Goal: Find specific page/section: Find specific page/section

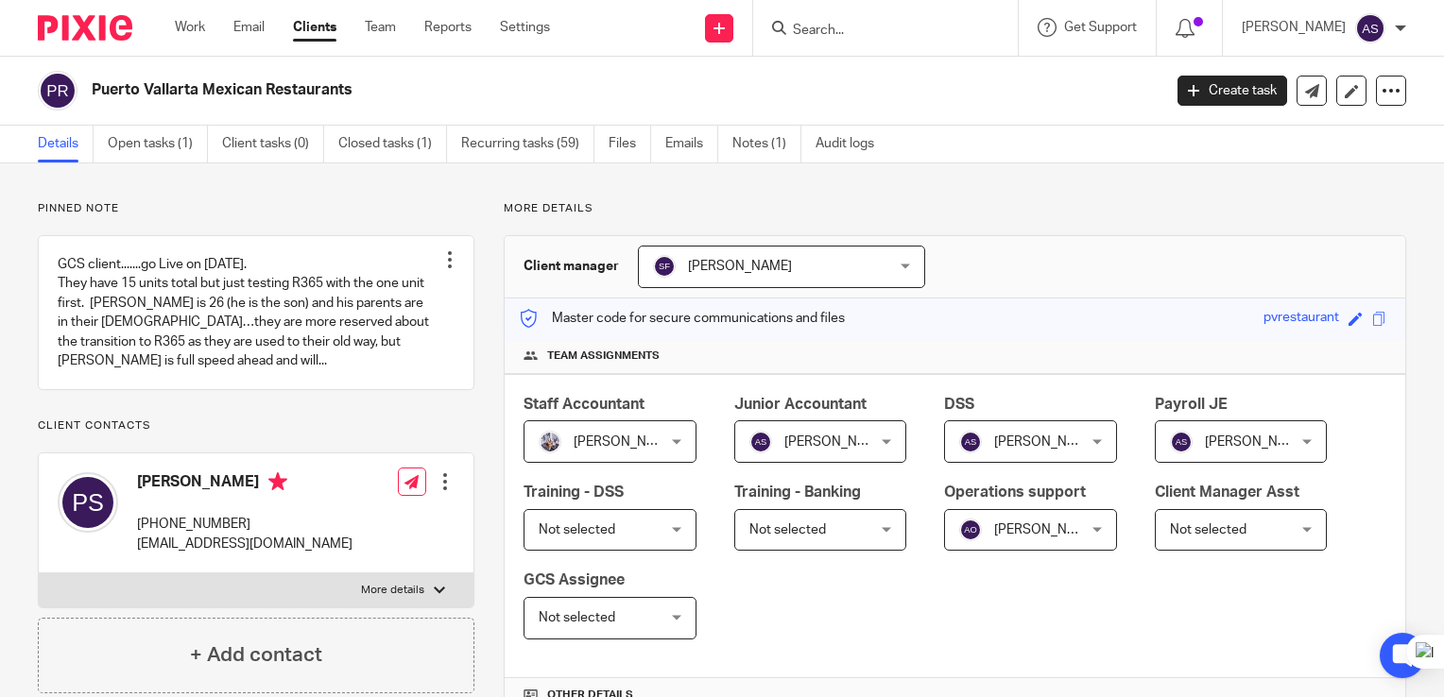
click at [312, 29] on link "Clients" at bounding box center [314, 27] width 43 height 19
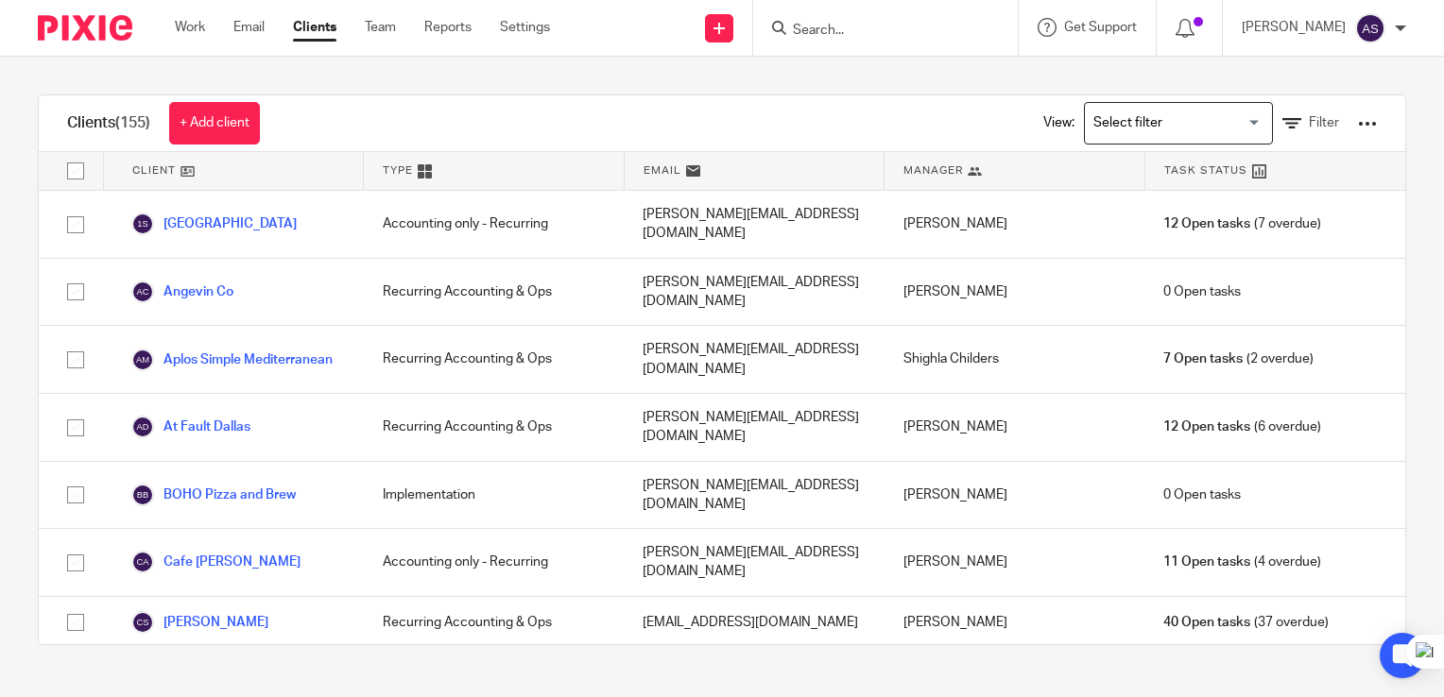
scroll to position [1516, 0]
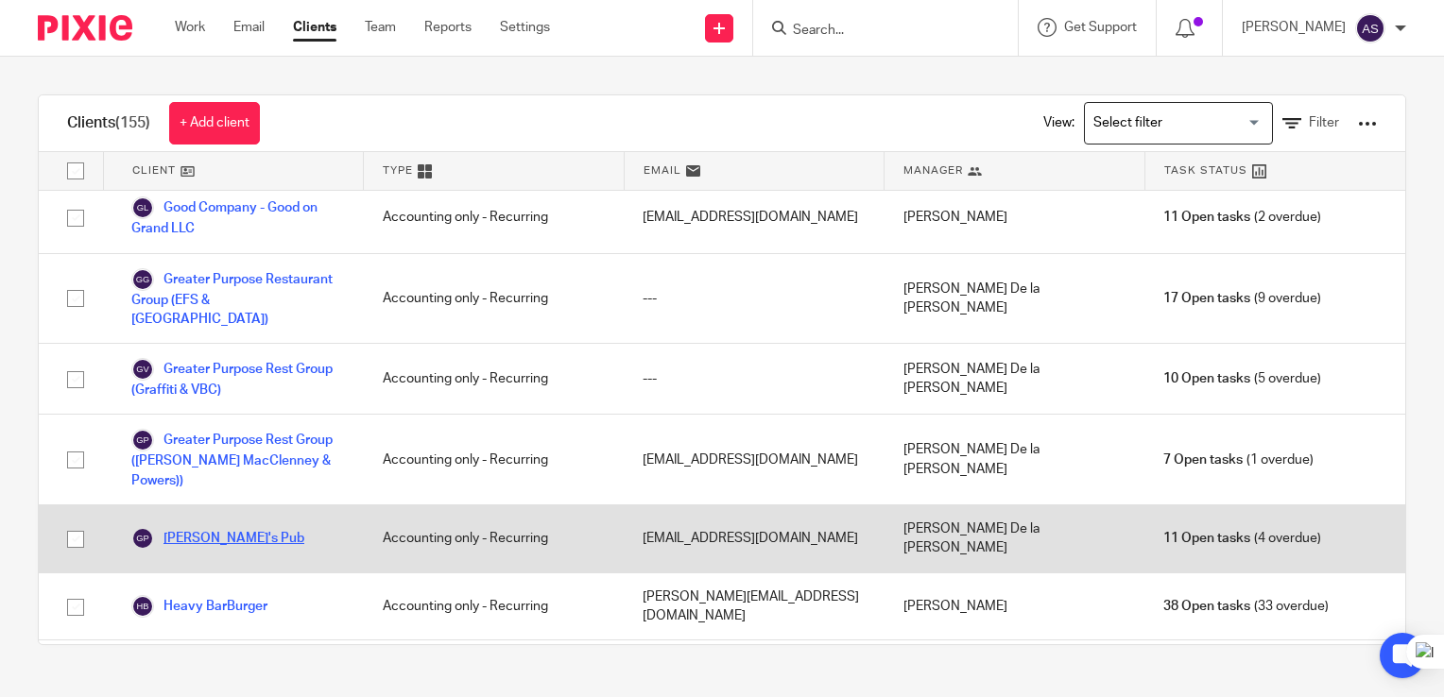
click at [220, 527] on link "[PERSON_NAME]'s Pub" at bounding box center [217, 538] width 173 height 23
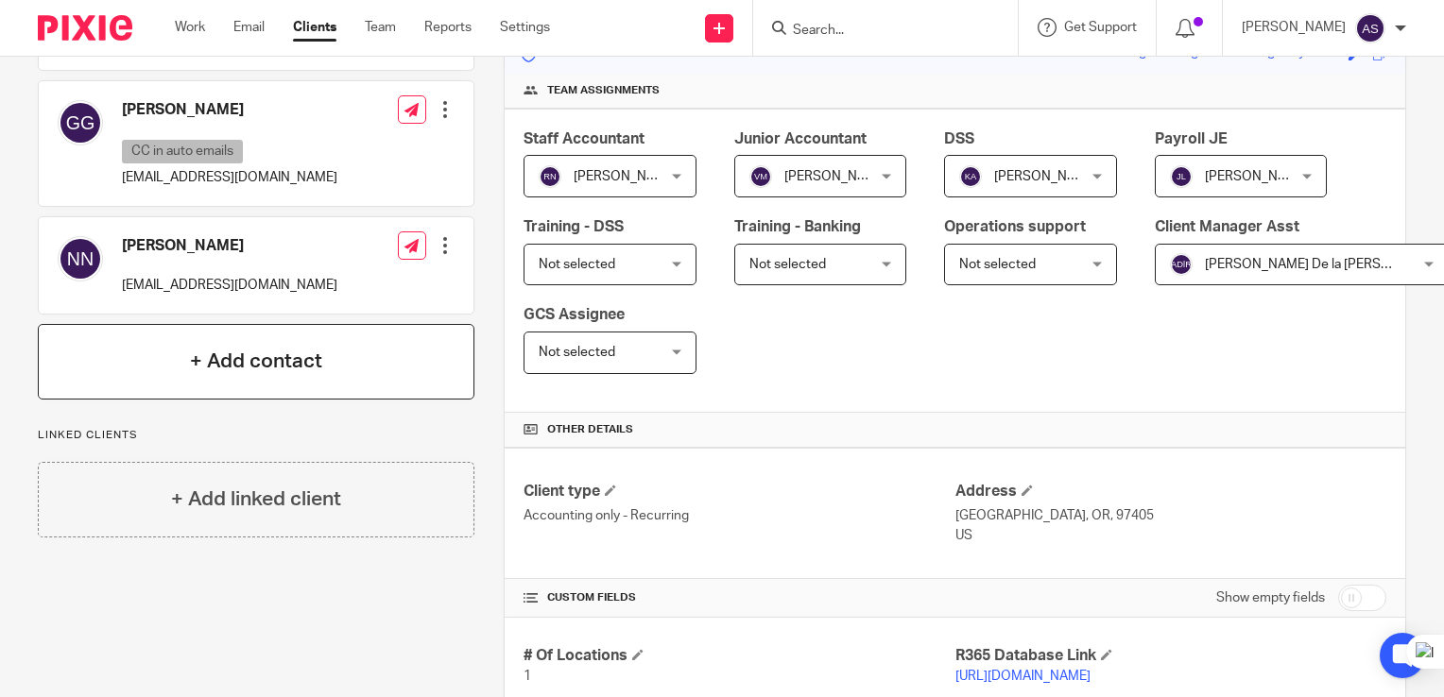
scroll to position [283, 0]
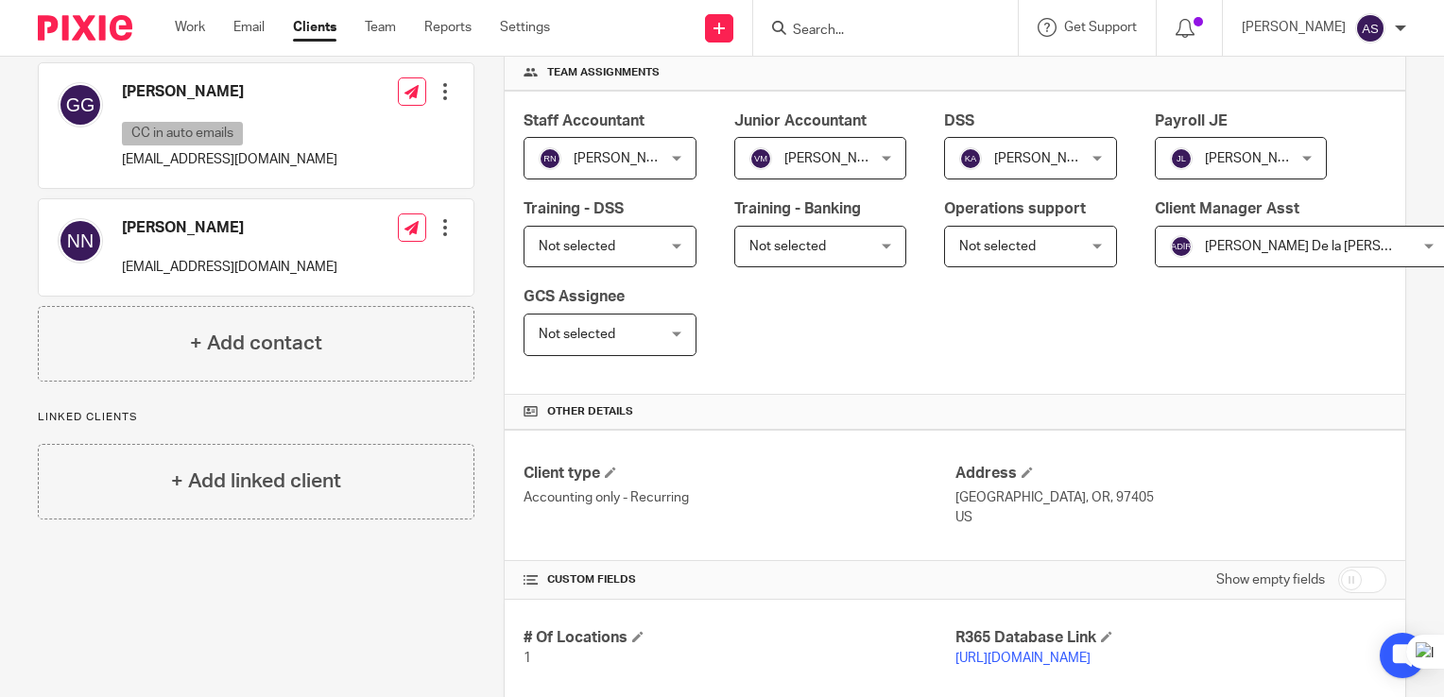
click at [446, 221] on div at bounding box center [445, 227] width 19 height 19
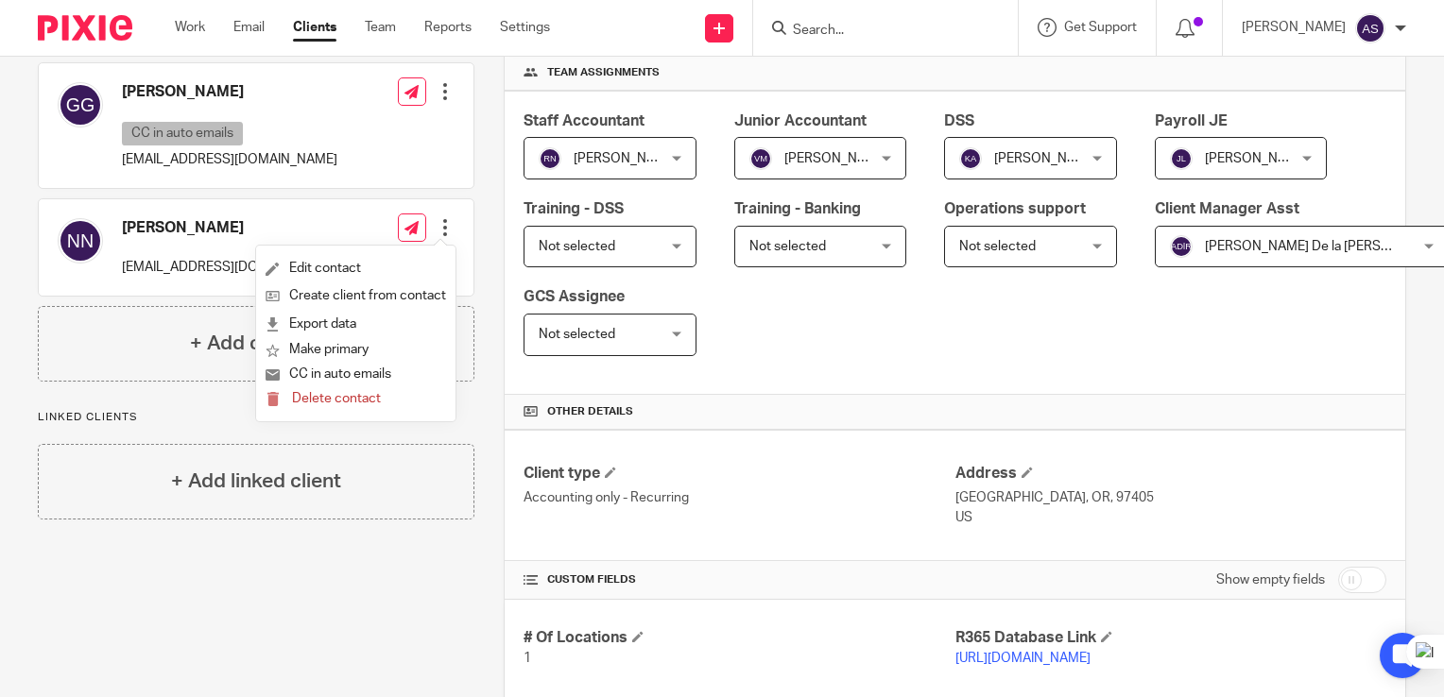
click at [446, 221] on div at bounding box center [445, 227] width 19 height 19
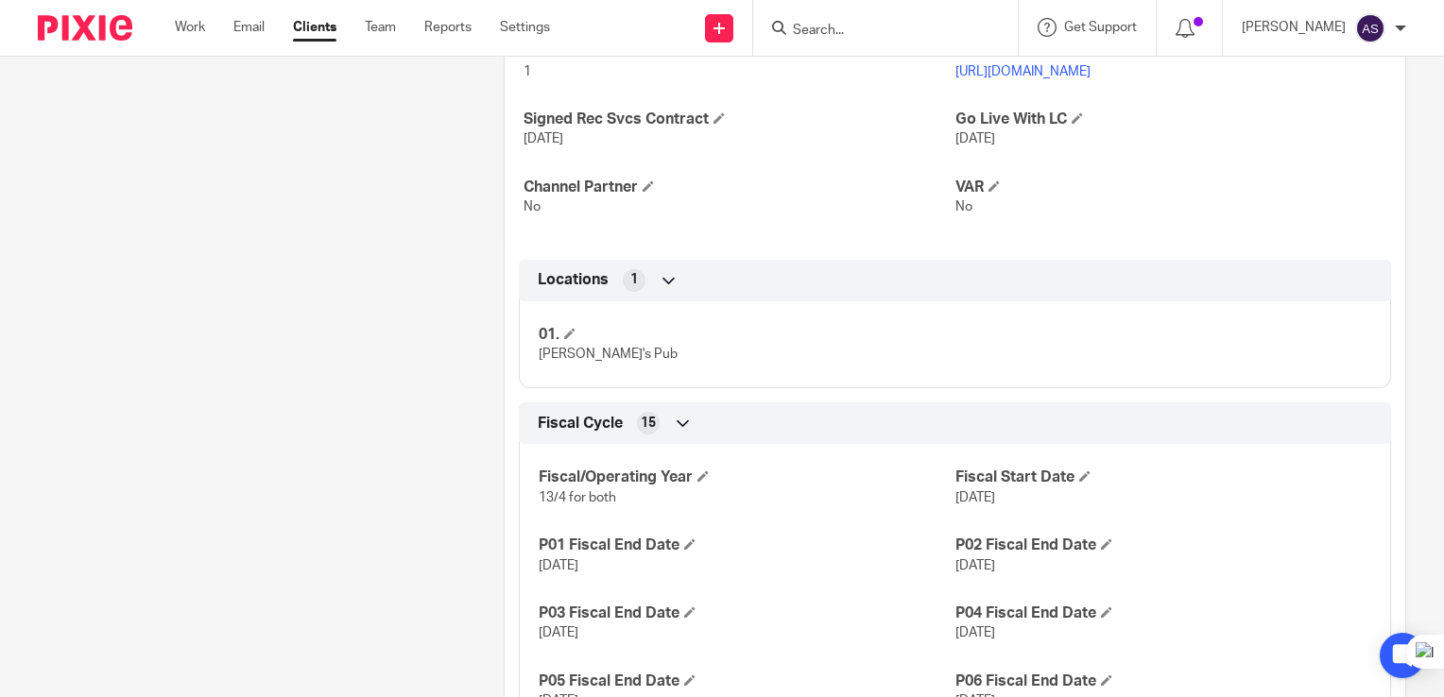
scroll to position [525, 0]
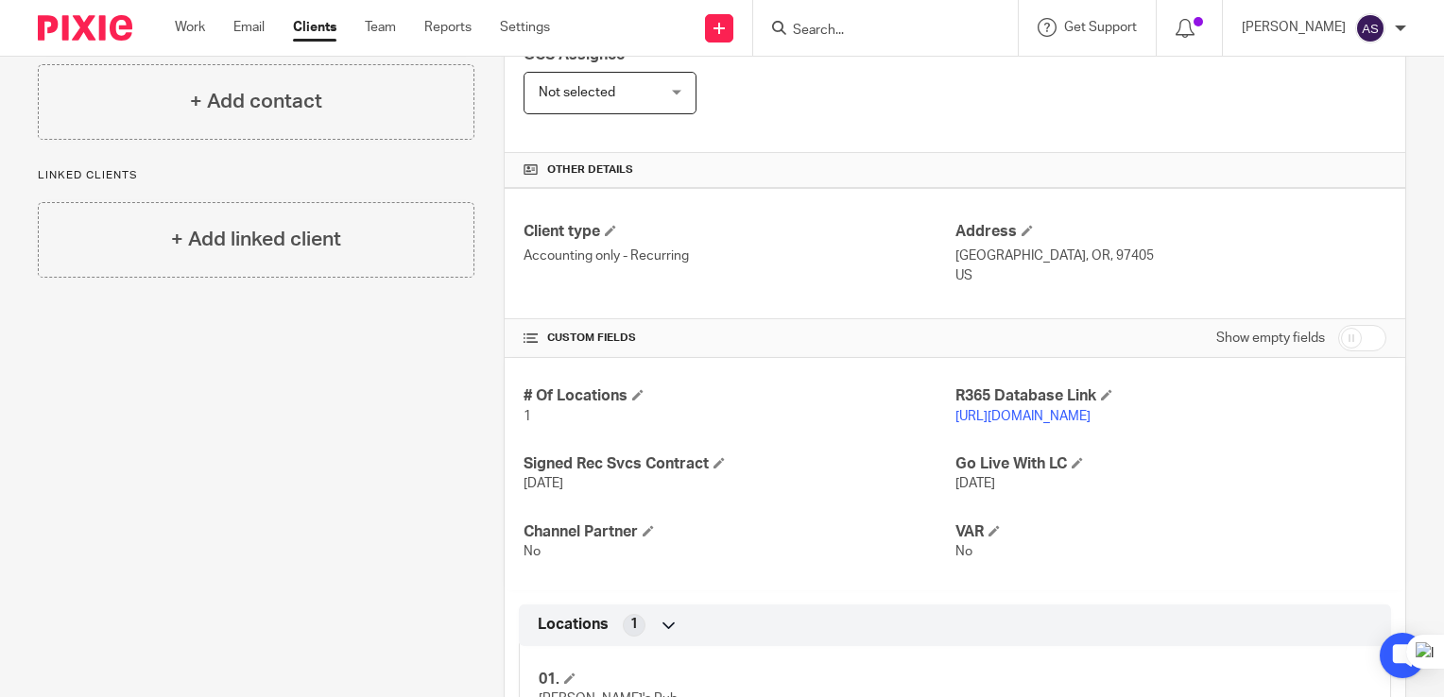
click at [1066, 415] on link "[URL][DOMAIN_NAME]" at bounding box center [1022, 416] width 135 height 13
